Goal: Information Seeking & Learning: Learn about a topic

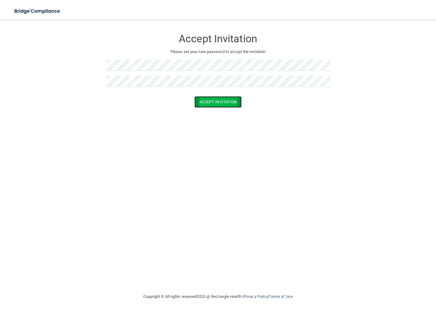
click at [213, 99] on button "Accept Invitation" at bounding box center [217, 101] width 47 height 11
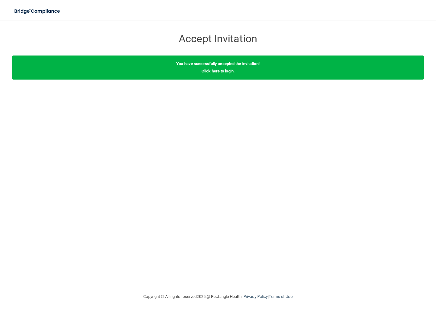
click at [225, 73] on link "Click here to login" at bounding box center [217, 71] width 32 height 5
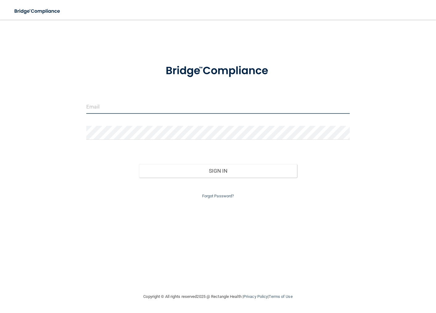
type input "[EMAIL_ADDRESS][DOMAIN_NAME]"
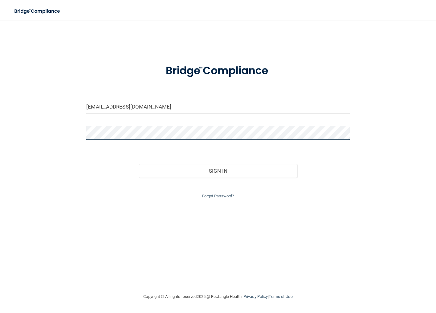
click at [79, 132] on div "[EMAIL_ADDRESS][DOMAIN_NAME] Invalid email/password. You don't have permission …" at bounding box center [217, 156] width 411 height 261
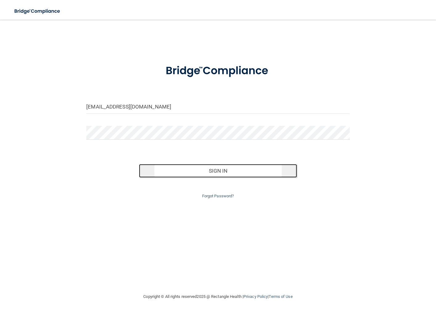
click at [226, 174] on button "Sign In" at bounding box center [218, 171] width 158 height 14
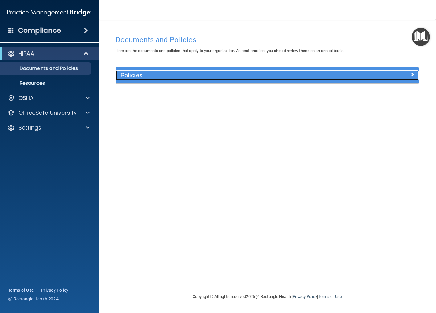
click at [187, 76] on h5 "Policies" at bounding box center [229, 75] width 218 height 7
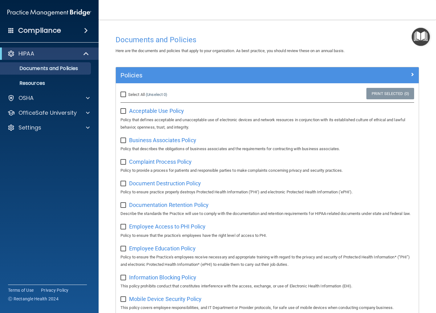
click at [123, 92] on input "Select All (Unselect 0) Unselect All" at bounding box center [123, 94] width 7 height 5
checkbox input "true"
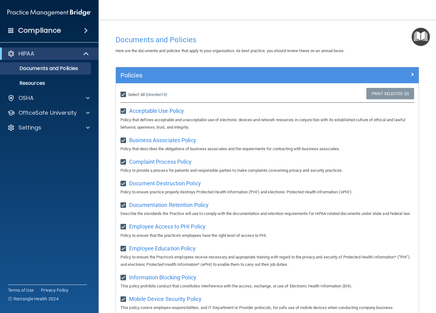
checkbox input "true"
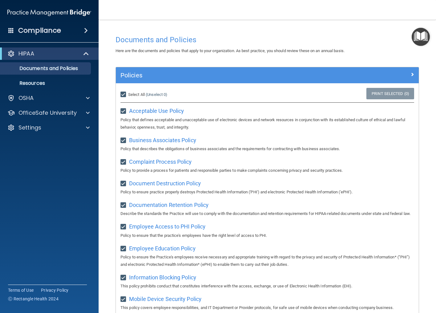
checkbox input "true"
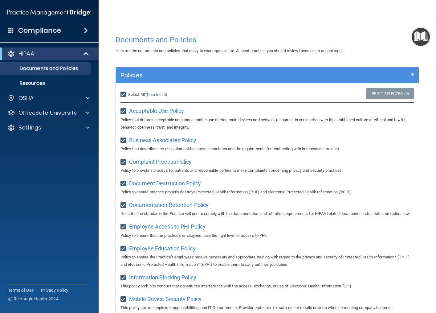
checkbox input "true"
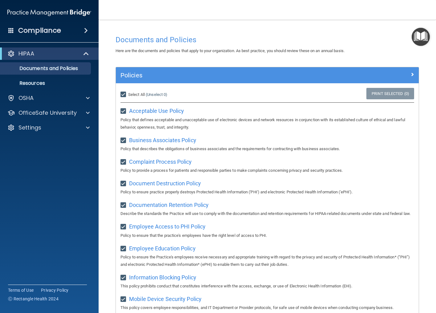
checkbox input "true"
click at [85, 31] on span at bounding box center [86, 30] width 4 height 7
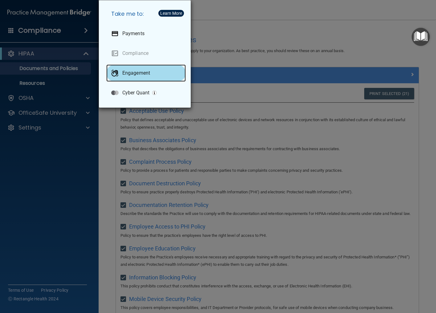
click at [125, 68] on div "Engagement" at bounding box center [145, 72] width 79 height 17
click at [46, 145] on div "Take me to: Payments Compliance Engagement Cyber Quant" at bounding box center [218, 156] width 436 height 313
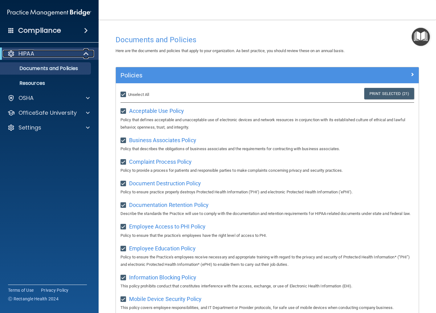
click at [28, 52] on p "HIPAA" at bounding box center [26, 53] width 16 height 7
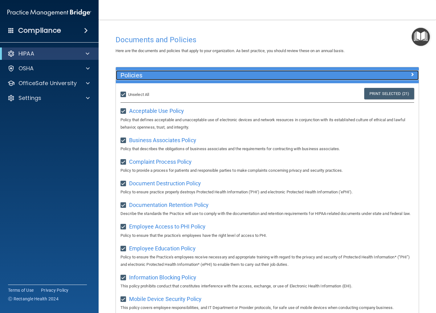
click at [410, 74] on span at bounding box center [412, 74] width 4 height 7
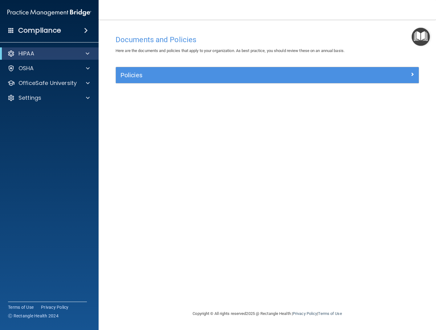
click at [414, 29] on img "Open Resource Center" at bounding box center [420, 37] width 18 height 18
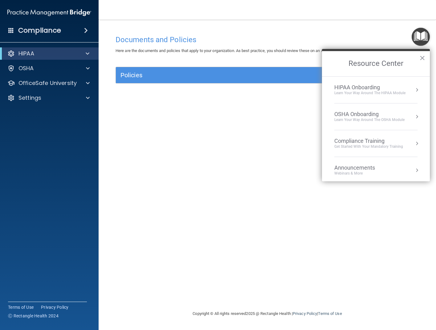
click at [418, 36] on img "Open Resource Center" at bounding box center [420, 37] width 18 height 18
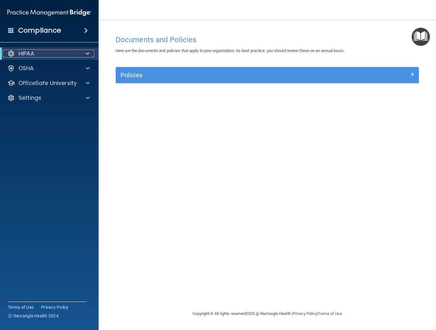
click at [57, 53] on div "HIPAA" at bounding box center [41, 53] width 76 height 7
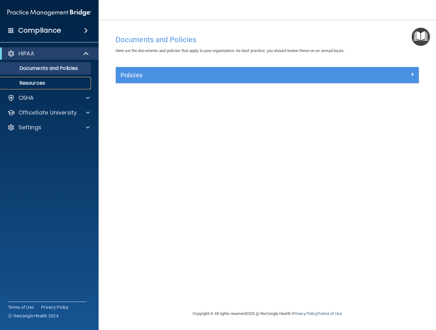
click at [43, 80] on p "Resources" at bounding box center [46, 83] width 84 height 6
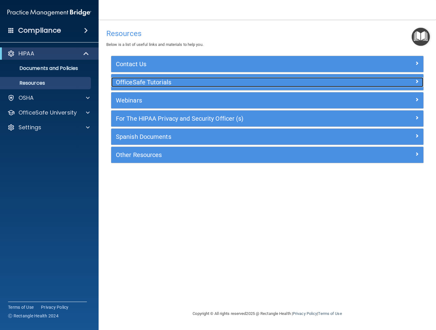
click at [416, 83] on span at bounding box center [417, 81] width 4 height 7
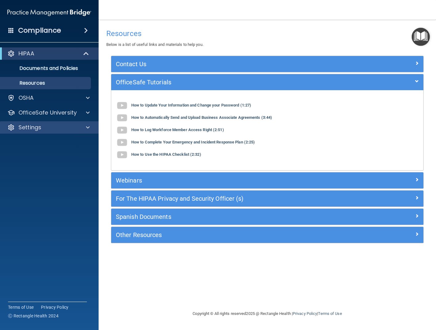
click at [56, 124] on div "Settings" at bounding box center [49, 127] width 99 height 12
click at [89, 129] on span at bounding box center [88, 127] width 4 height 7
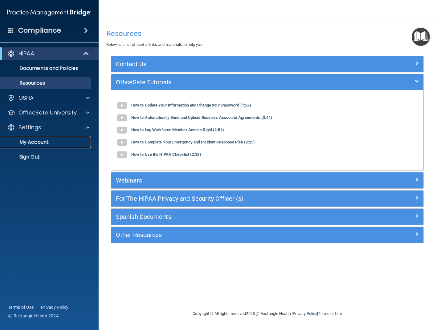
click at [65, 139] on link "My Account" at bounding box center [42, 142] width 97 height 12
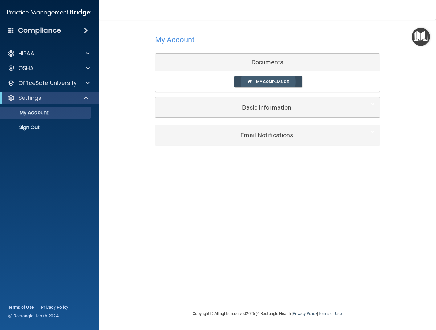
click at [275, 84] on link "My Compliance" at bounding box center [267, 81] width 67 height 11
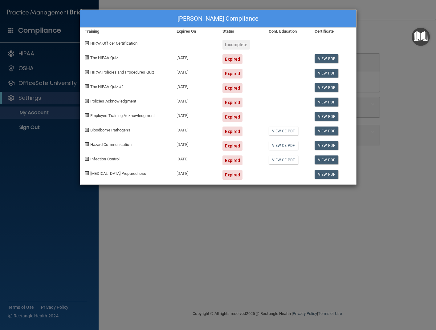
click at [228, 43] on div "Incomplete" at bounding box center [235, 45] width 27 height 10
click at [88, 42] on span at bounding box center [87, 43] width 4 height 4
click at [98, 43] on span "HIPAA Officer Certification" at bounding box center [113, 43] width 47 height 5
click at [284, 162] on link "View CE PDF" at bounding box center [283, 160] width 29 height 9
click at [54, 153] on div "[PERSON_NAME] Compliance Training Expires On Status Cont. Education Certificate…" at bounding box center [218, 165] width 436 height 330
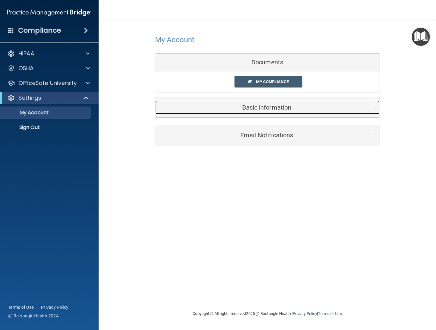
click at [271, 111] on h5 "Basic Information" at bounding box center [258, 107] width 196 height 7
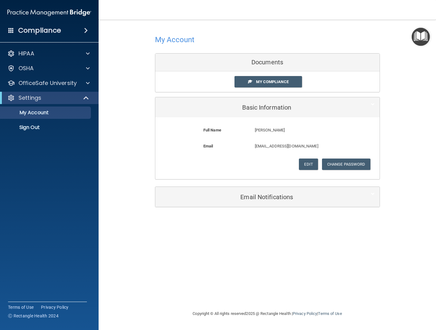
click at [178, 43] on h4 "My Account" at bounding box center [175, 40] width 40 height 8
click at [423, 37] on img "Open Resource Center" at bounding box center [420, 37] width 18 height 18
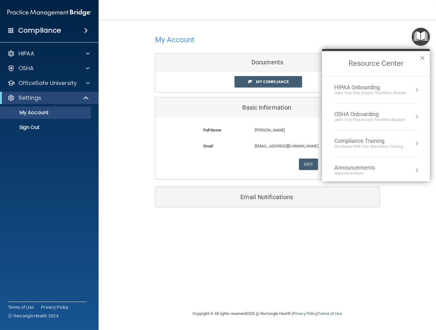
click at [414, 89] on button "Resource Center" at bounding box center [417, 90] width 6 height 6
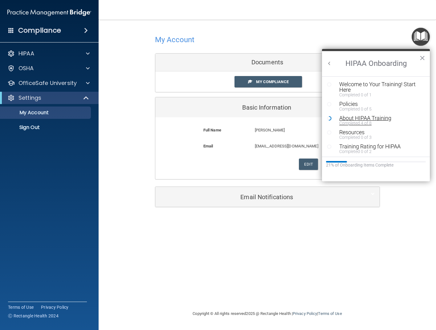
click at [363, 117] on div "About HIPAA Training" at bounding box center [377, 118] width 77 height 6
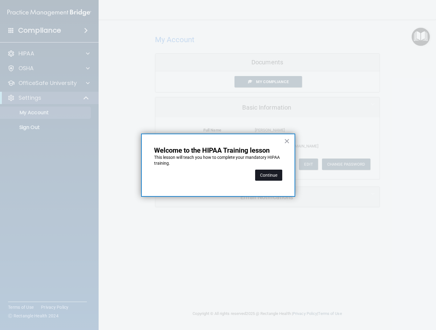
click at [269, 180] on button "Continue" at bounding box center [268, 175] width 27 height 11
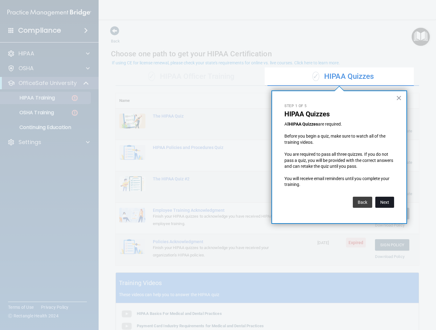
click at [385, 202] on button "Next" at bounding box center [384, 202] width 19 height 11
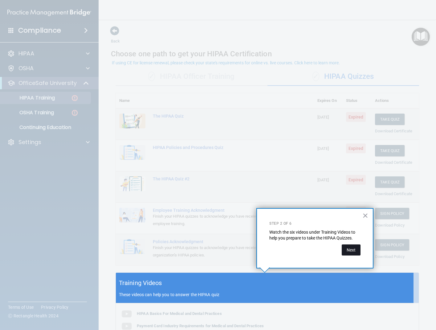
click at [349, 251] on button "Next" at bounding box center [351, 250] width 19 height 11
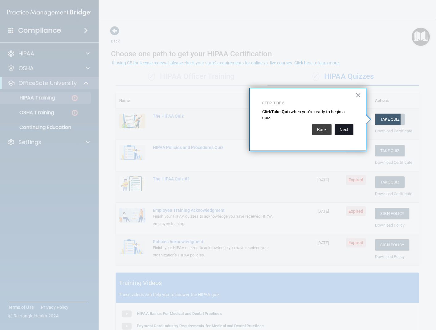
click at [347, 128] on button "Next" at bounding box center [343, 129] width 19 height 11
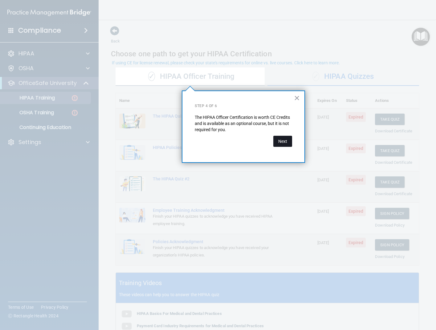
click at [286, 139] on button "Next" at bounding box center [282, 141] width 19 height 11
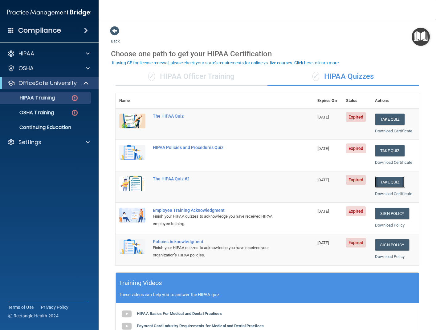
click at [389, 182] on button "Take Quiz" at bounding box center [390, 181] width 30 height 11
click at [73, 99] on img at bounding box center [75, 98] width 8 height 8
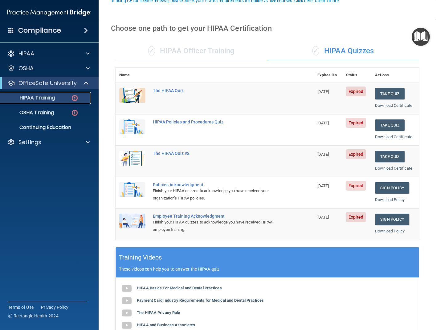
scroll to position [92, 0]
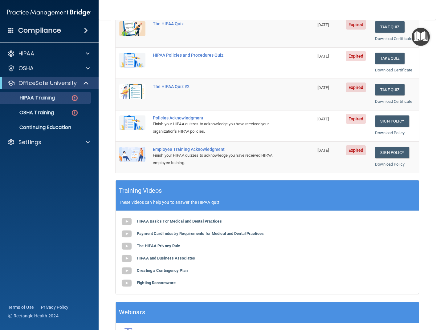
click at [298, 10] on nav "Toggle navigation [PERSON_NAME] [EMAIL_ADDRESS][DOMAIN_NAME] Manage My Enterpri…" at bounding box center [267, 10] width 337 height 20
